Goal: Information Seeking & Learning: Learn about a topic

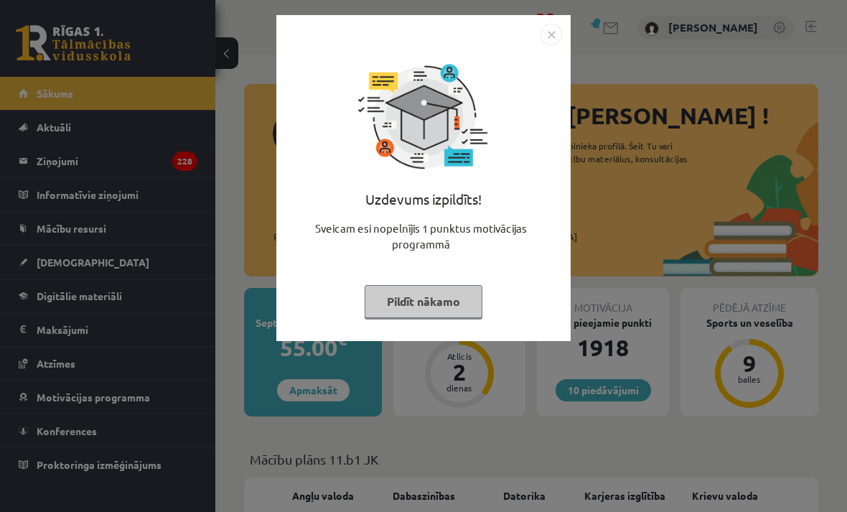
click at [458, 303] on button "Pildīt nākamo" at bounding box center [424, 301] width 118 height 33
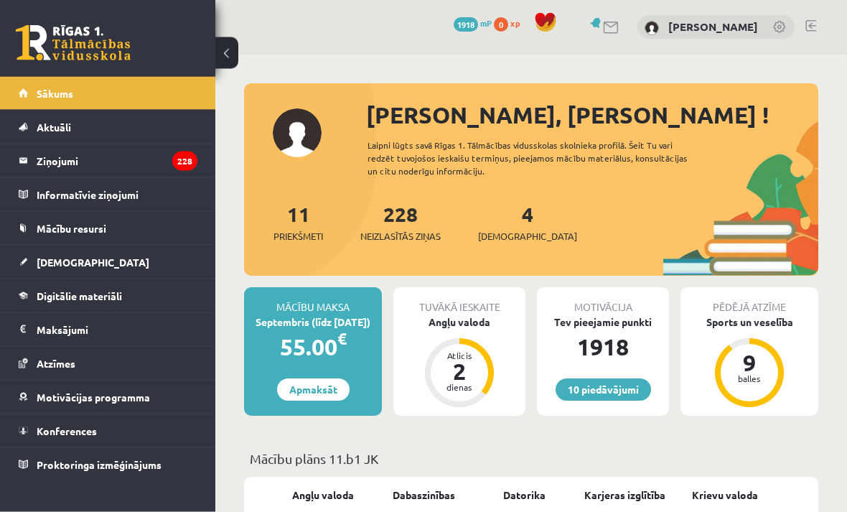
scroll to position [2, 0]
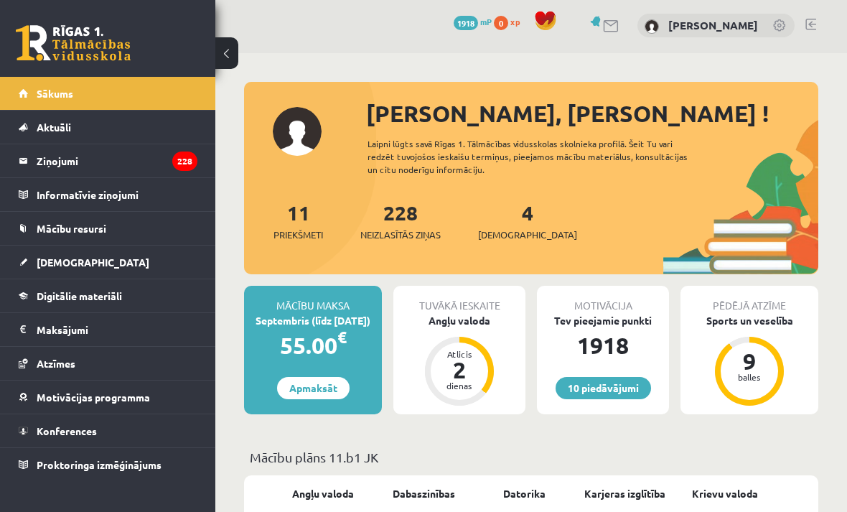
click at [93, 225] on span "Mācību resursi" at bounding box center [72, 228] width 70 height 13
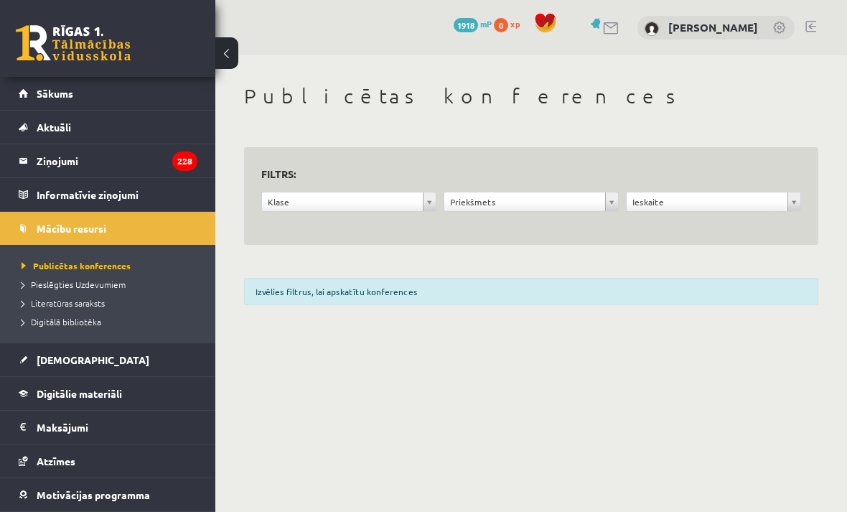
click at [567, 298] on div "Izvēlies filtrus, lai apskatītu konferences" at bounding box center [531, 291] width 574 height 27
click at [567, 295] on div "Izvēlies filtrus, lai apskatītu konferences" at bounding box center [531, 291] width 574 height 27
click at [563, 294] on div "Izvēlies filtrus, lai apskatītu konferences" at bounding box center [531, 291] width 574 height 27
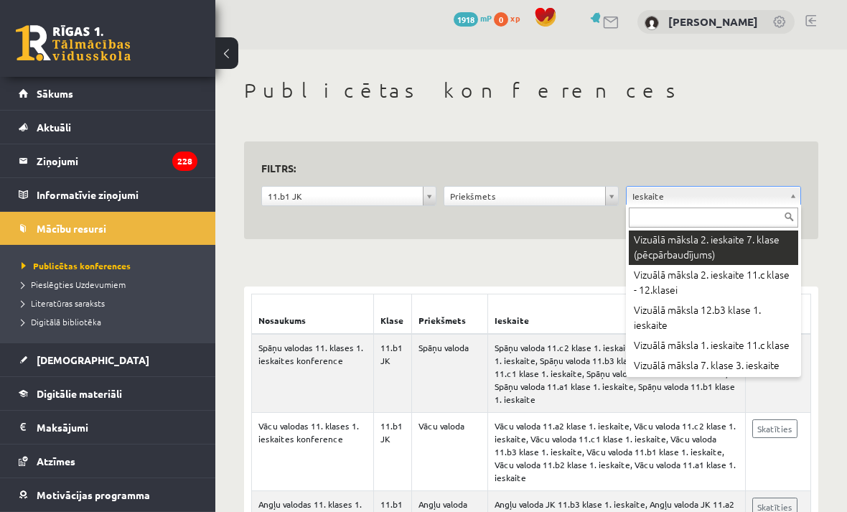
scroll to position [773, 0]
type input "*"
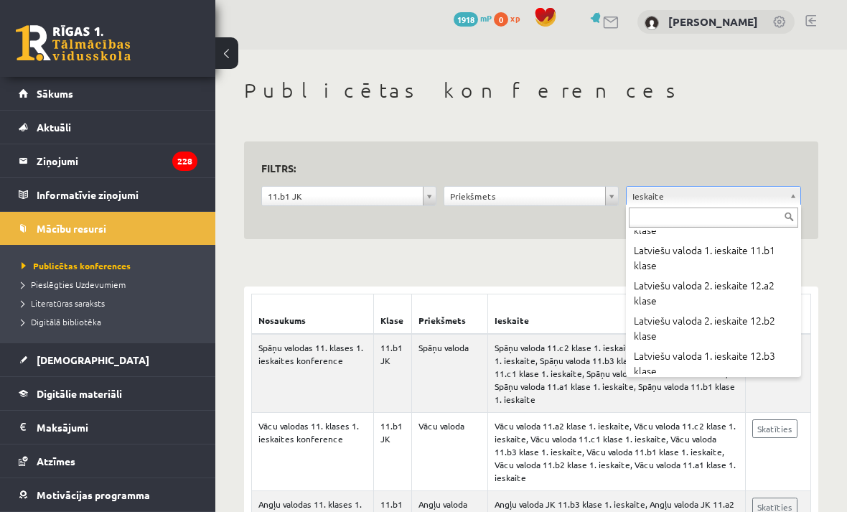
scroll to position [4467, 0]
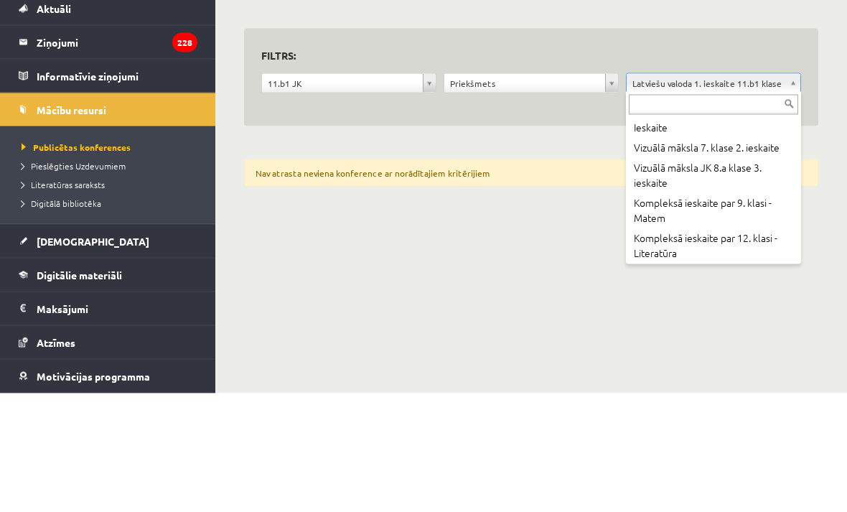
scroll to position [4402, 0]
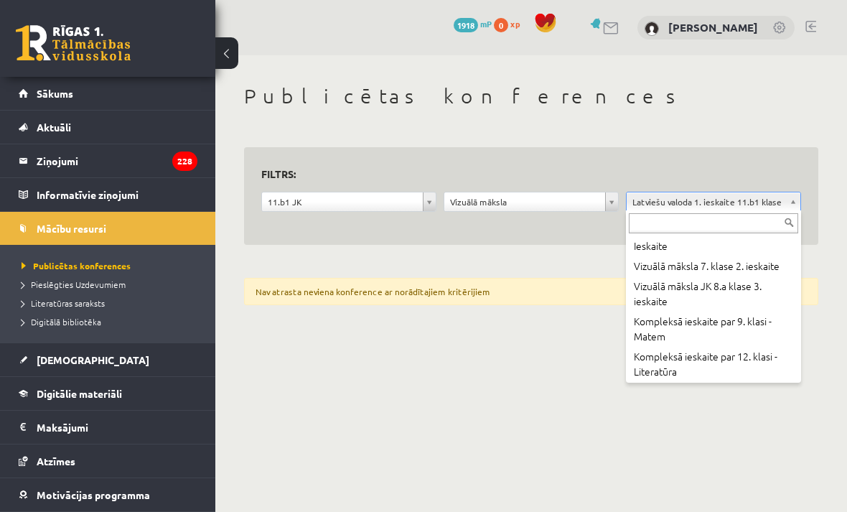
scroll to position [4402, 0]
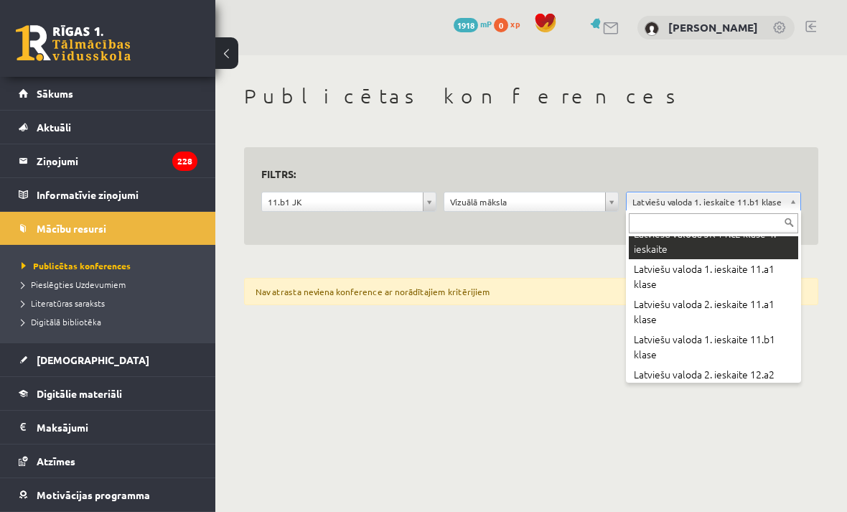
type input "*"
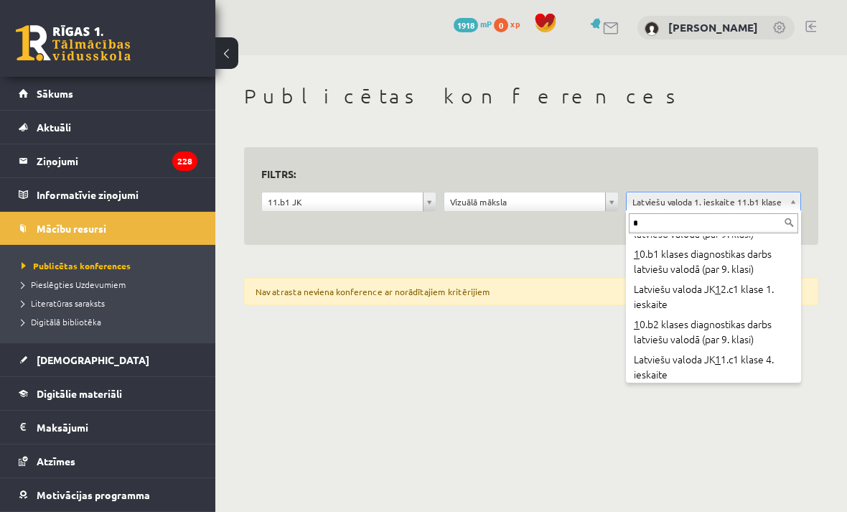
scroll to position [0, 0]
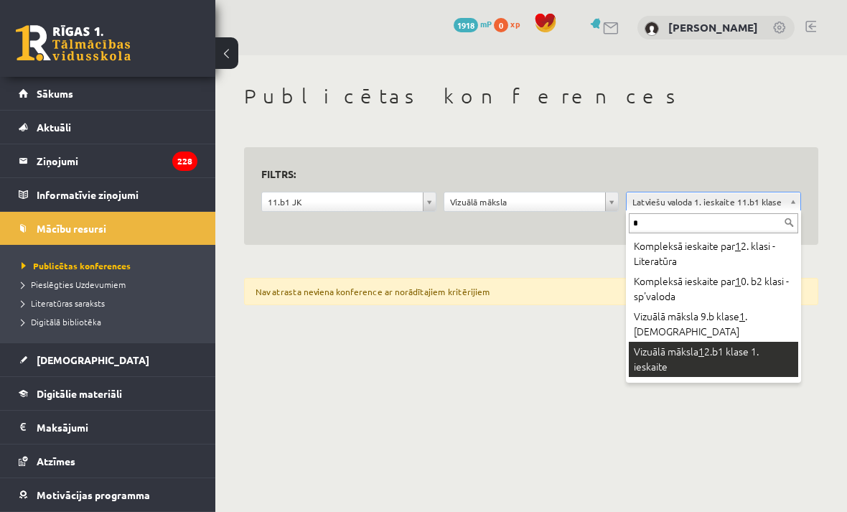
click at [735, 222] on input "*" at bounding box center [713, 223] width 169 height 20
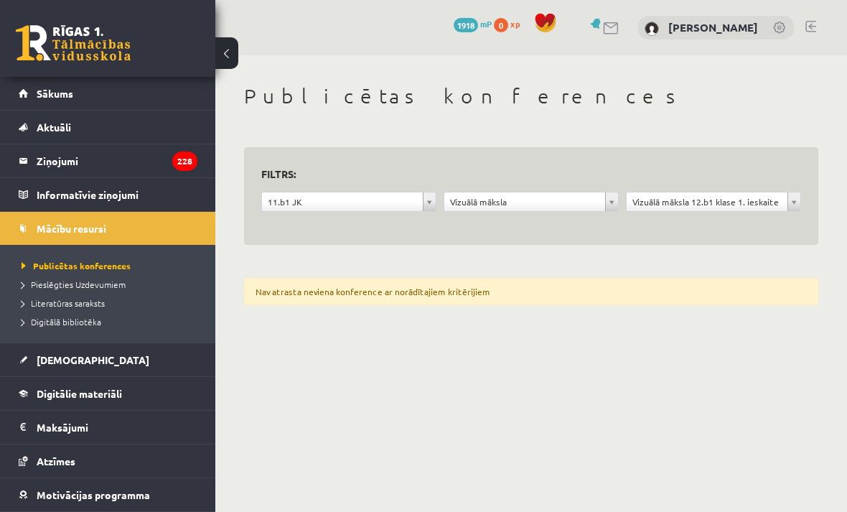
click at [58, 266] on span "Publicētas konferences" at bounding box center [76, 265] width 109 height 11
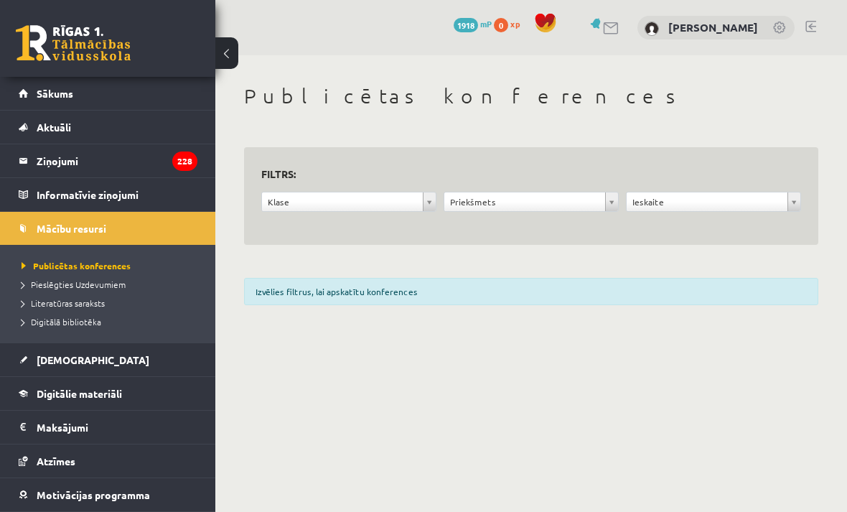
click at [48, 281] on span "Pieslēgties Uzdevumiem" at bounding box center [74, 283] width 104 height 11
click at [65, 261] on span "Publicētas konferences" at bounding box center [72, 265] width 100 height 11
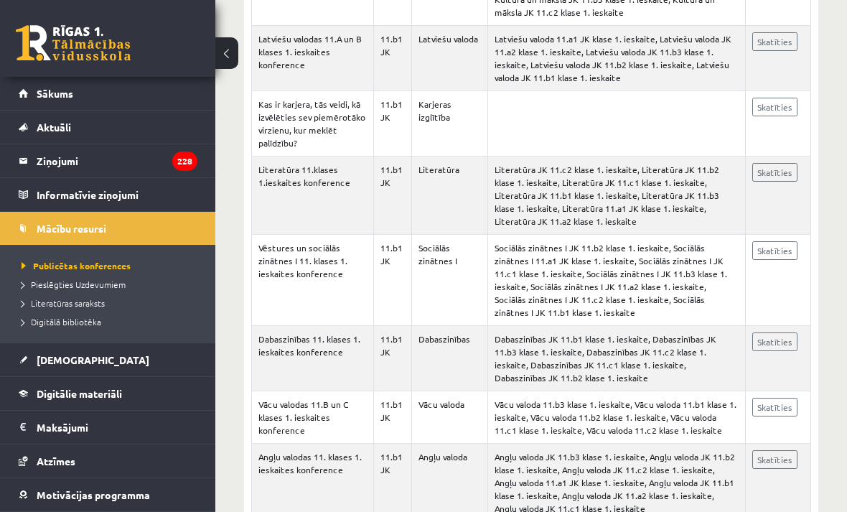
scroll to position [4398, 0]
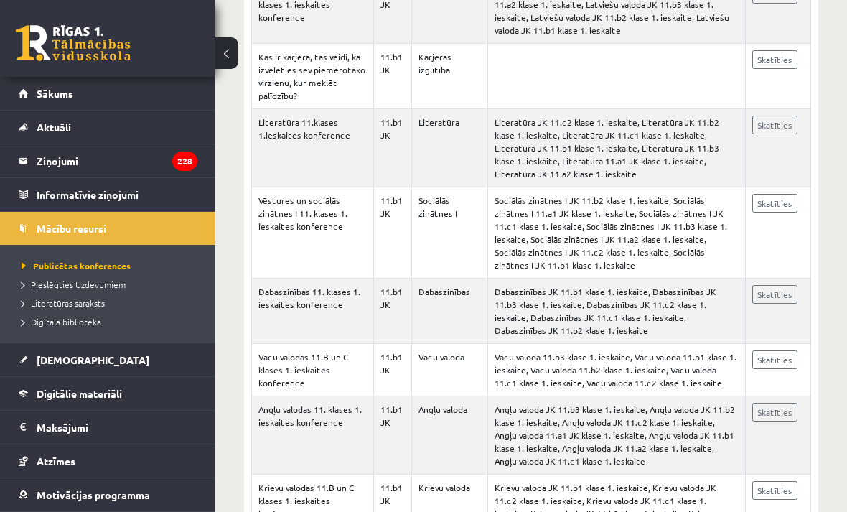
click at [80, 390] on span "Digitālie materiāli" at bounding box center [79, 393] width 85 height 13
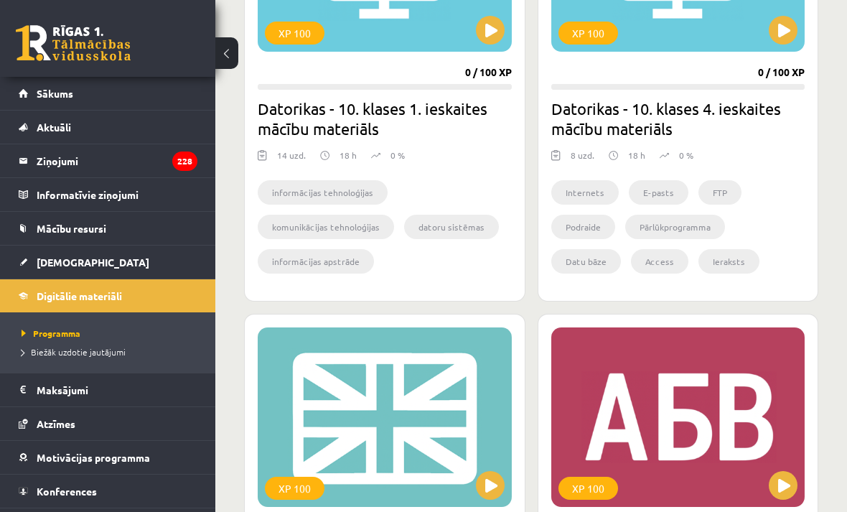
scroll to position [1771, 0]
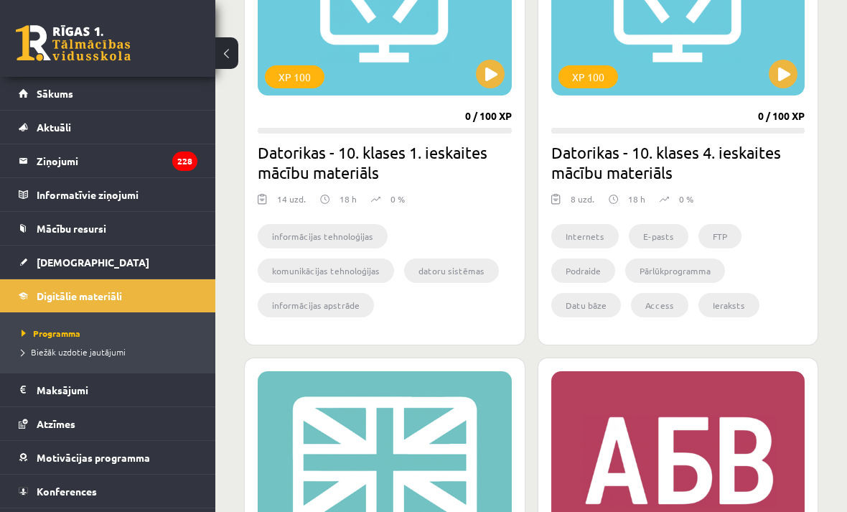
click at [167, 85] on link "Sākums" at bounding box center [108, 93] width 179 height 33
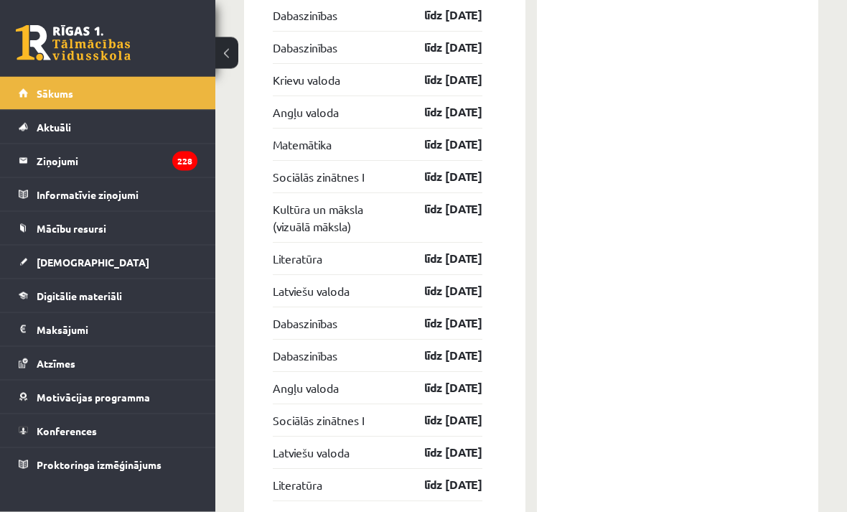
scroll to position [1864, 0]
click at [135, 161] on legend "Ziņojumi 228" at bounding box center [117, 160] width 161 height 33
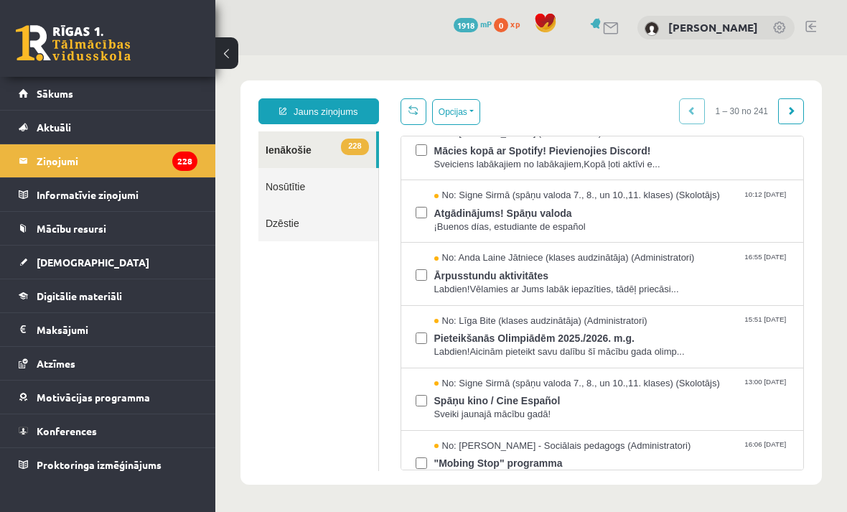
scroll to position [83, 0]
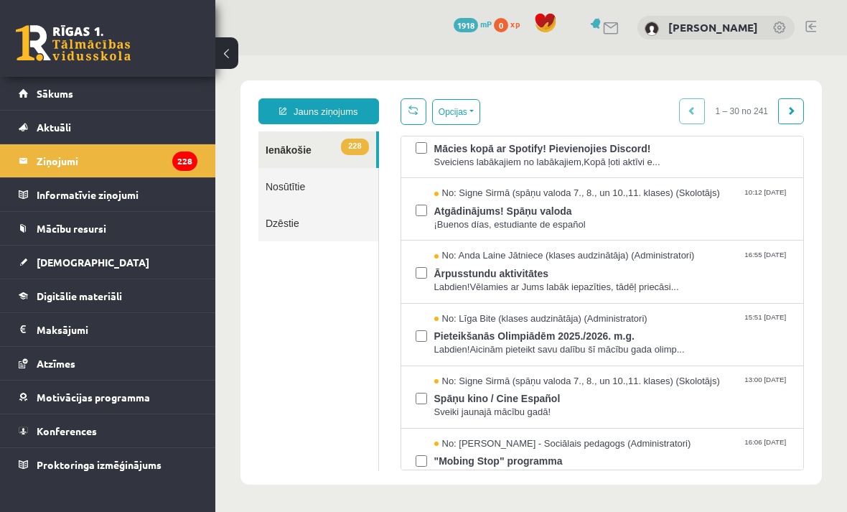
click at [580, 218] on span "¡Buenos días, estudiante de español" at bounding box center [611, 225] width 355 height 14
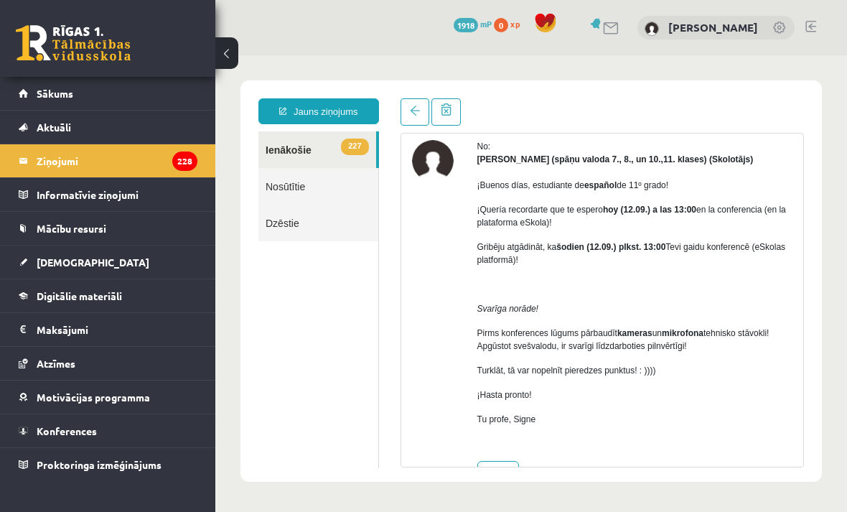
scroll to position [57, 0]
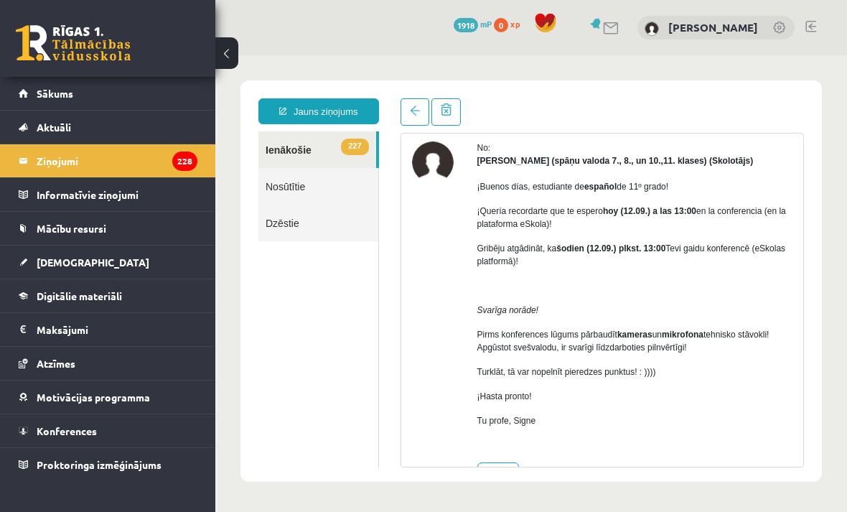
click at [405, 113] on link at bounding box center [414, 111] width 29 height 27
click at [413, 113] on span at bounding box center [415, 110] width 10 height 10
click at [319, 149] on link "227 Ienākošie" at bounding box center [317, 149] width 118 height 37
click at [343, 144] on span "227" at bounding box center [354, 146] width 27 height 17
click at [55, 156] on legend "Ziņojumi 228" at bounding box center [117, 160] width 161 height 33
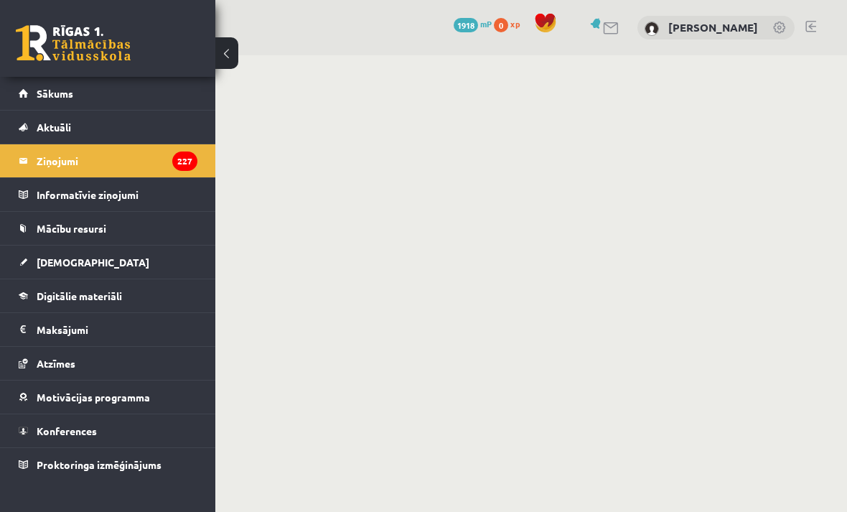
click at [44, 88] on span "Sākums" at bounding box center [55, 93] width 37 height 13
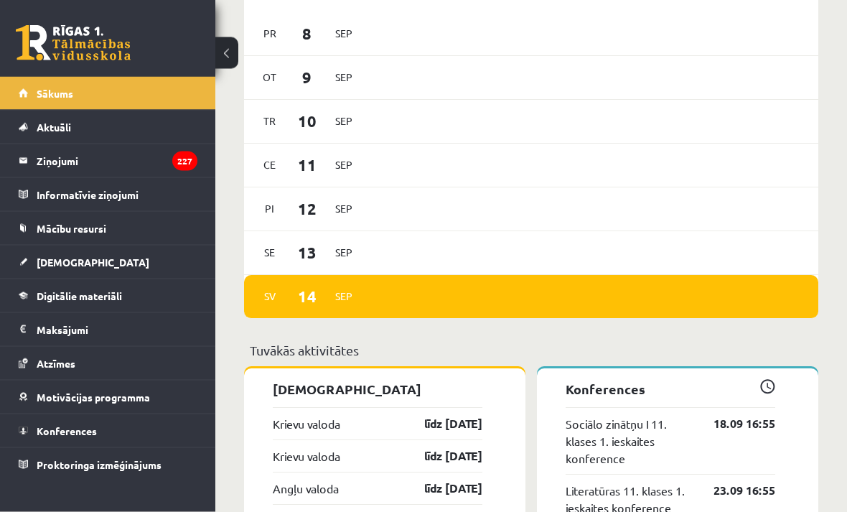
scroll to position [970, 0]
